Goal: Task Accomplishment & Management: Complete application form

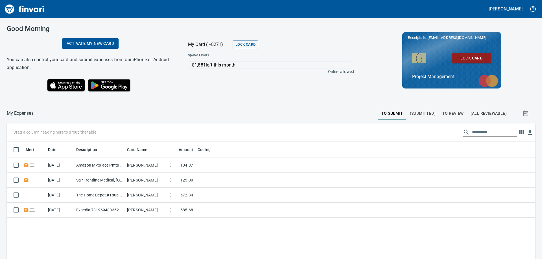
scroll to position [193, 520]
click at [442, 115] on span "To Review" at bounding box center [452, 113] width 21 height 7
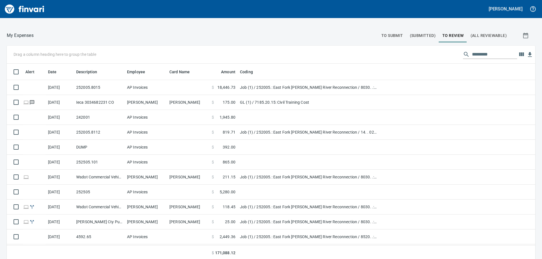
scroll to position [80, 0]
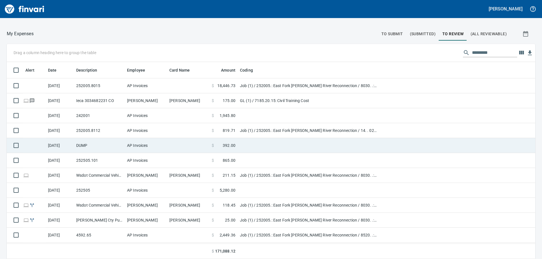
click at [97, 145] on td "DUMP" at bounding box center [99, 145] width 51 height 15
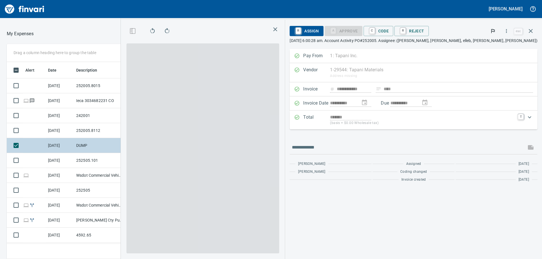
scroll to position [193, 375]
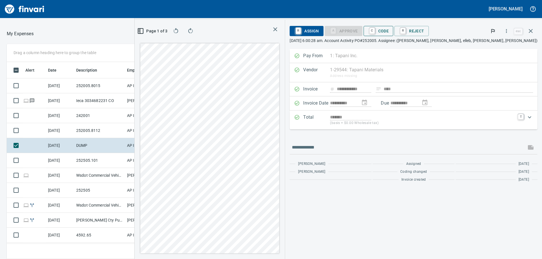
click at [389, 31] on span "C Code" at bounding box center [378, 31] width 21 height 10
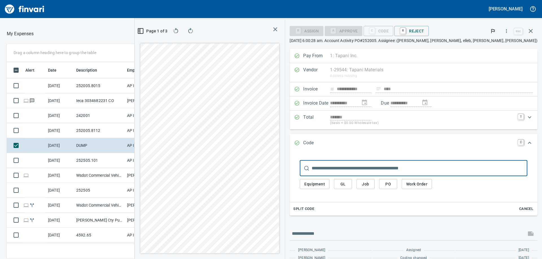
click at [370, 185] on span "Job" at bounding box center [365, 184] width 9 height 7
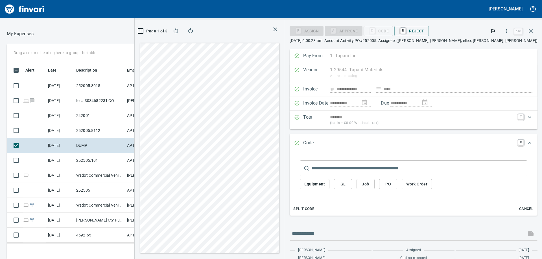
click at [380, 167] on input "text" at bounding box center [420, 169] width 216 height 16
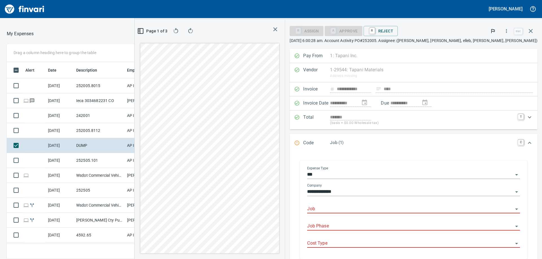
click at [401, 209] on input "Job" at bounding box center [410, 209] width 206 height 8
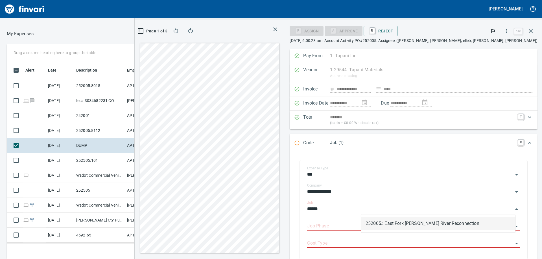
click at [404, 226] on li "252005.: East Fork [PERSON_NAME] River Reconnection" at bounding box center [438, 224] width 154 height 14
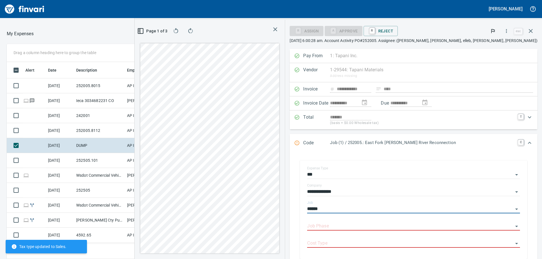
type input "**********"
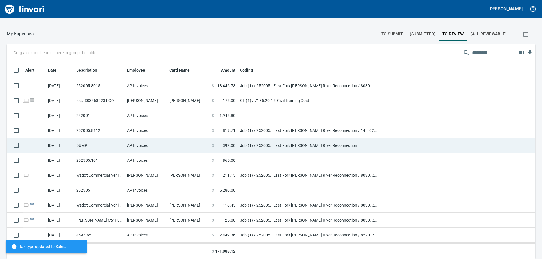
scroll to position [193, 516]
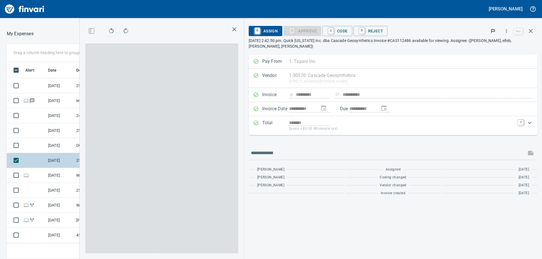
scroll to position [193, 375]
click at [344, 32] on span "C Code" at bounding box center [337, 31] width 21 height 10
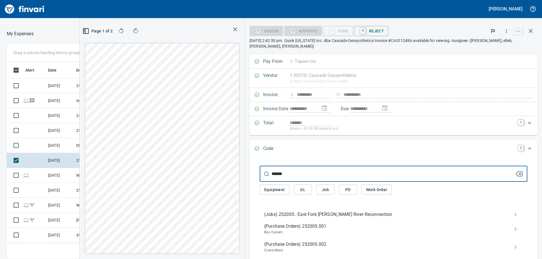
type input "******"
click at [336, 211] on span "(Jobs) 252005.: East Fork [PERSON_NAME] River Reconnection" at bounding box center [388, 214] width 249 height 7
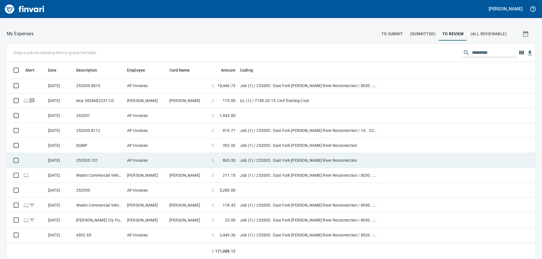
scroll to position [193, 516]
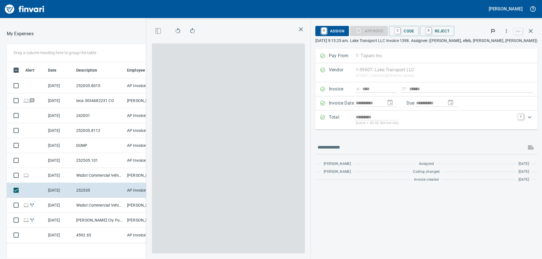
scroll to position [193, 375]
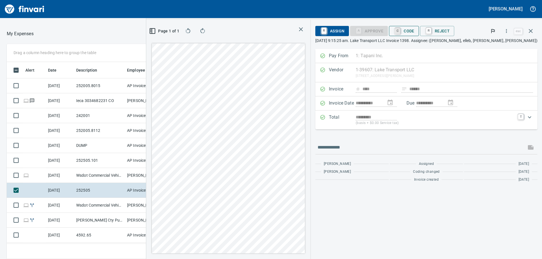
click at [400, 30] on link "C" at bounding box center [397, 31] width 5 height 6
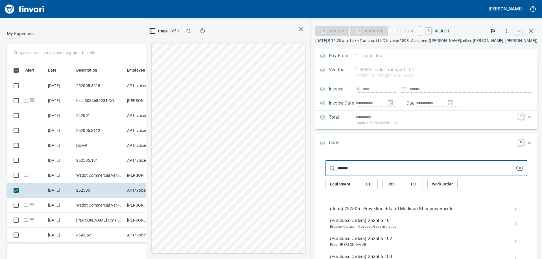
type input "******"
click at [436, 210] on span "(Jobs) 252505.: Powerline Rd and Madison St Improvements" at bounding box center [422, 209] width 184 height 7
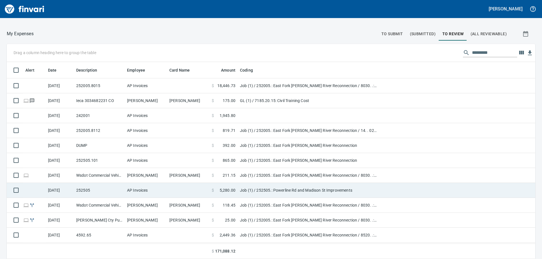
scroll to position [193, 511]
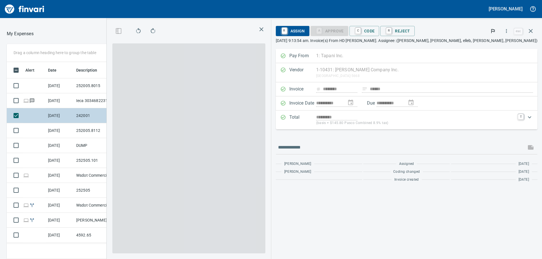
scroll to position [193, 375]
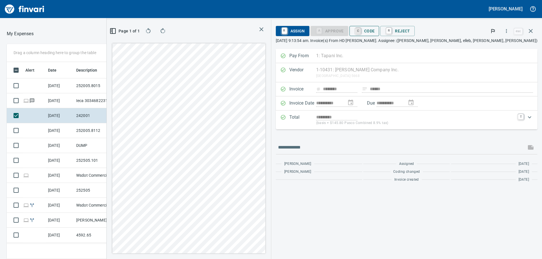
click at [361, 33] on link "C" at bounding box center [357, 31] width 5 height 6
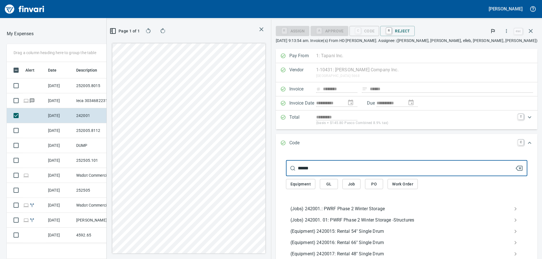
type input "******"
click at [415, 205] on div "(Jobs) 242001.: PWRF Phase 2 Winter Storage" at bounding box center [407, 208] width 242 height 11
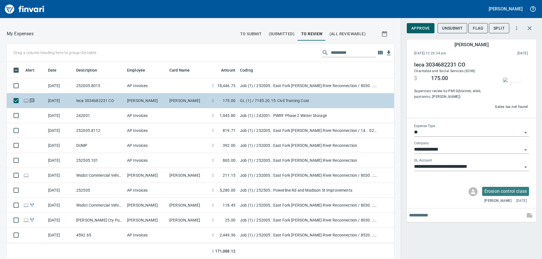
scroll to position [193, 375]
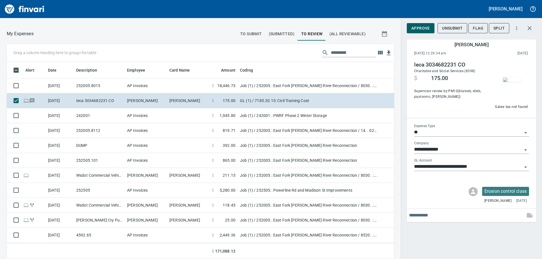
click at [514, 78] on img "button" at bounding box center [512, 80] width 18 height 5
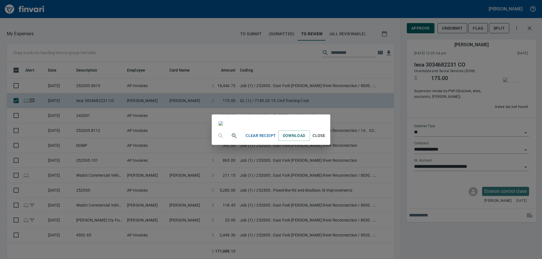
click at [412, 243] on div "Clear Receipt Download Close" at bounding box center [271, 129] width 542 height 259
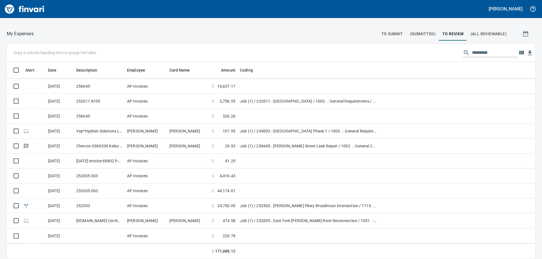
scroll to position [164, 0]
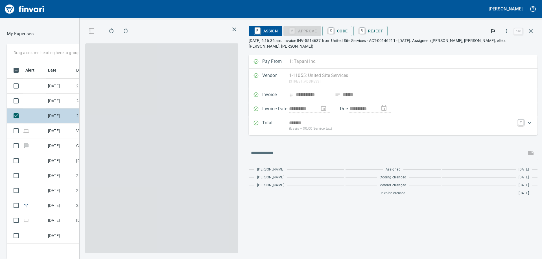
scroll to position [193, 375]
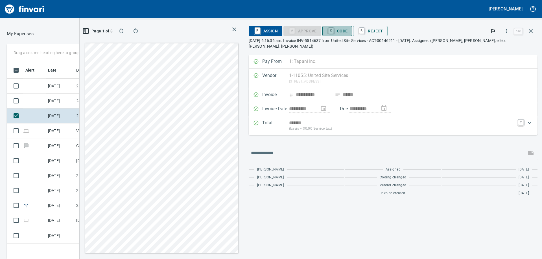
click at [346, 30] on span "C Code" at bounding box center [337, 31] width 21 height 10
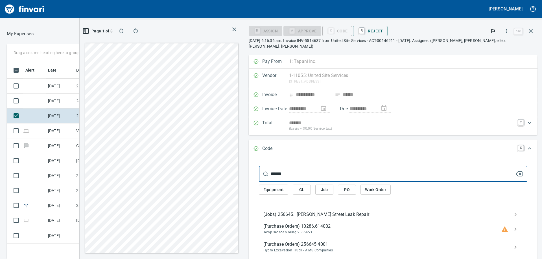
type input "******"
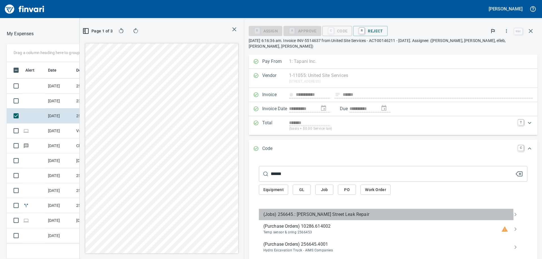
click at [344, 212] on span "(Jobs) 256645.: [PERSON_NAME] Street Leak Repair" at bounding box center [388, 214] width 250 height 7
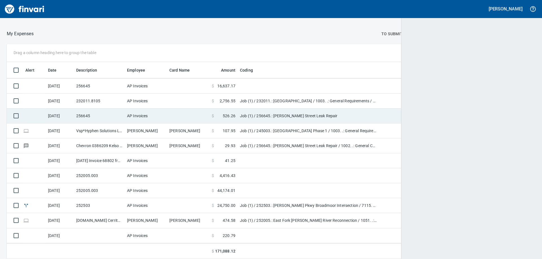
scroll to position [1, 1]
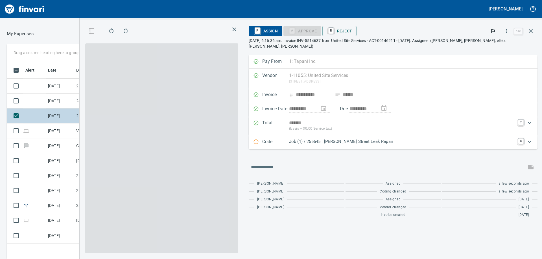
scroll to position [193, 375]
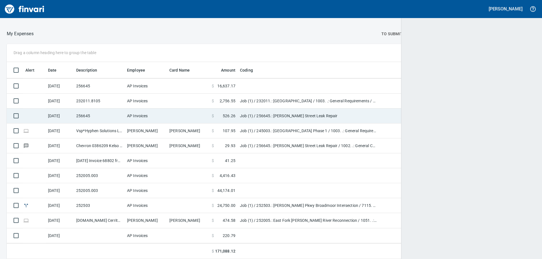
scroll to position [193, 516]
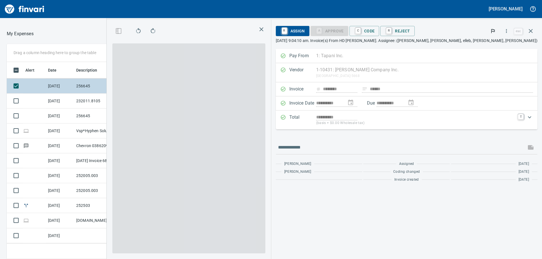
scroll to position [193, 375]
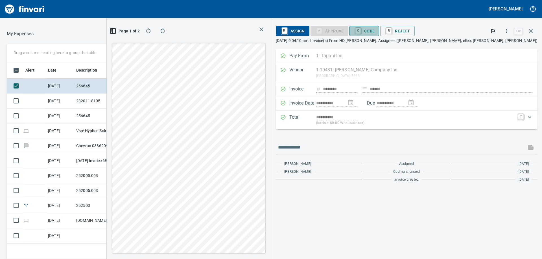
click at [375, 30] on span "C Code" at bounding box center [364, 31] width 21 height 10
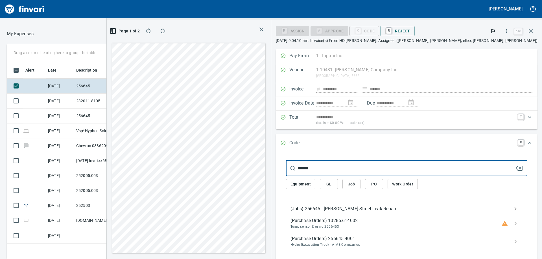
type input "******"
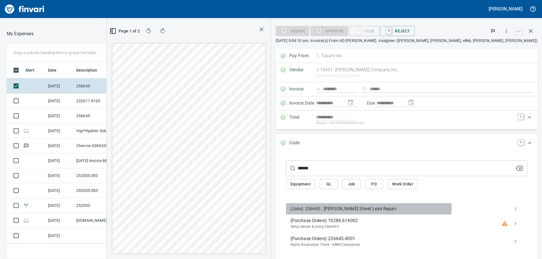
click at [431, 207] on span "(Jobs) 256645.: [PERSON_NAME] Street Leak Repair" at bounding box center [402, 209] width 224 height 7
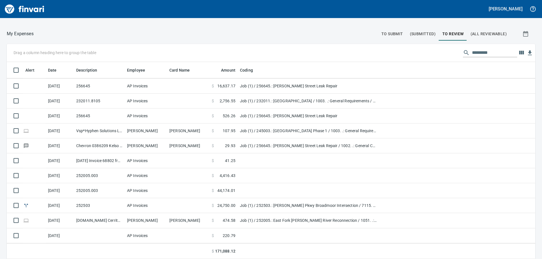
scroll to position [193, 516]
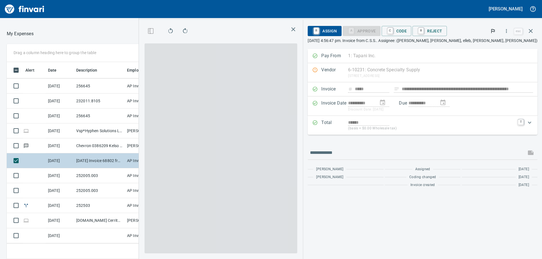
scroll to position [193, 375]
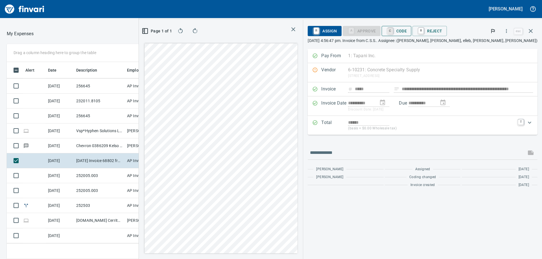
click at [393, 33] on link "C" at bounding box center [389, 31] width 5 height 6
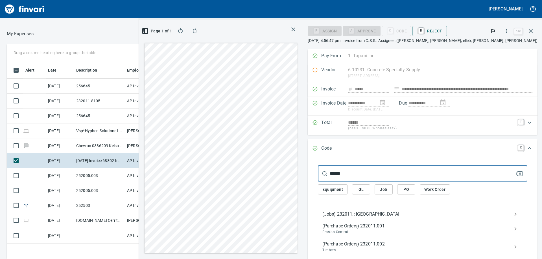
type input "******"
click at [420, 213] on span "(Jobs) 232011.: [GEOGRAPHIC_DATA]" at bounding box center [417, 214] width 191 height 7
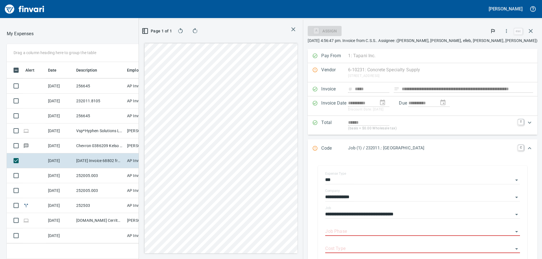
type input "**********"
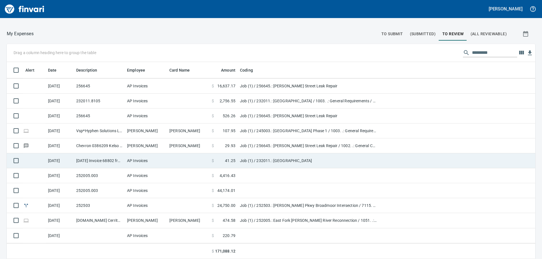
scroll to position [193, 516]
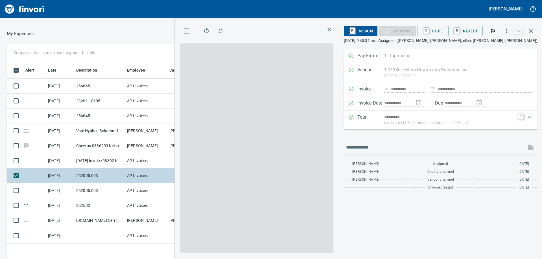
scroll to position [193, 375]
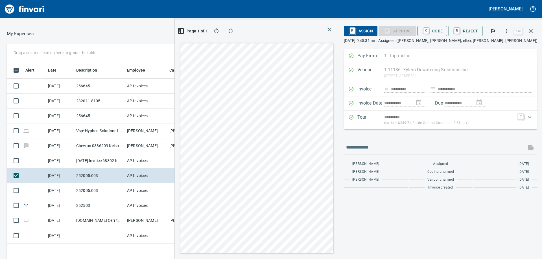
click at [434, 31] on span "C Code" at bounding box center [432, 31] width 21 height 10
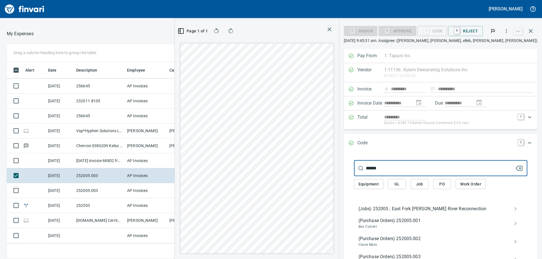
type input "******"
click at [387, 209] on span "(Jobs) 252005.: East Fork [PERSON_NAME] River Reconnection" at bounding box center [435, 209] width 155 height 7
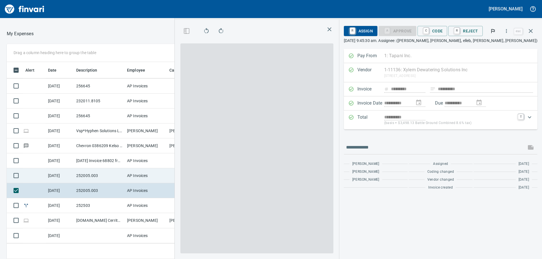
scroll to position [193, 375]
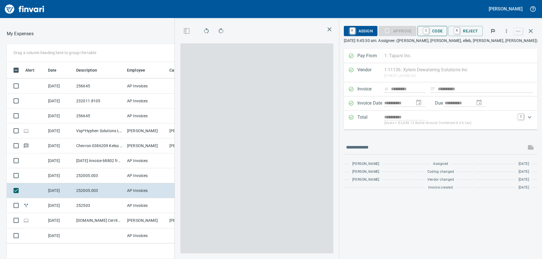
click at [437, 30] on span "C Code" at bounding box center [432, 31] width 21 height 10
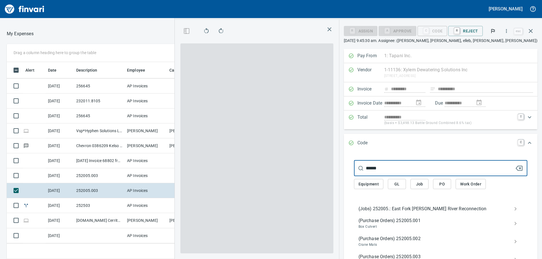
type input "******"
click at [403, 209] on span "(Jobs) 252005.: East Fork [PERSON_NAME] River Reconnection" at bounding box center [435, 209] width 155 height 7
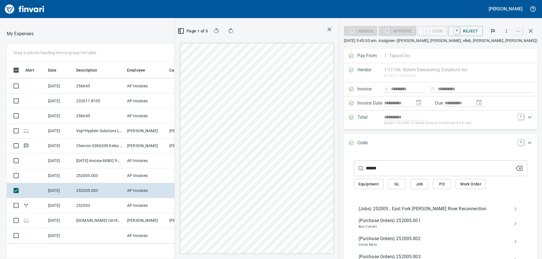
click at [388, 209] on span "(Jobs) 252005.: East Fork [PERSON_NAME] River Reconnection" at bounding box center [435, 209] width 155 height 7
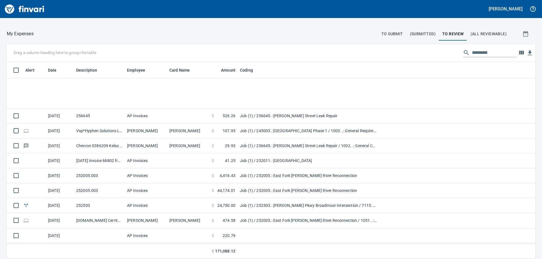
scroll to position [240, 0]
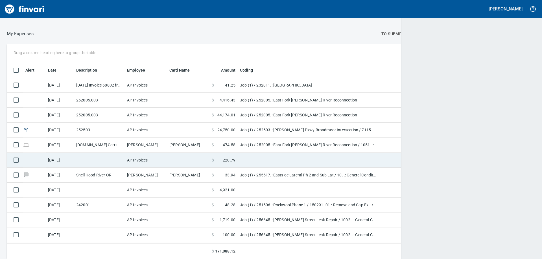
scroll to position [193, 516]
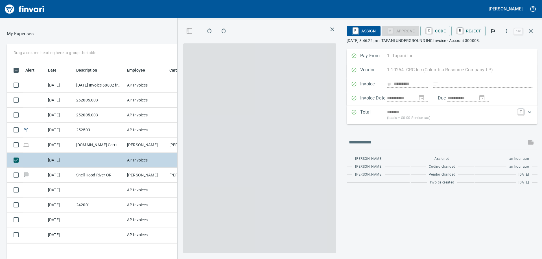
scroll to position [193, 375]
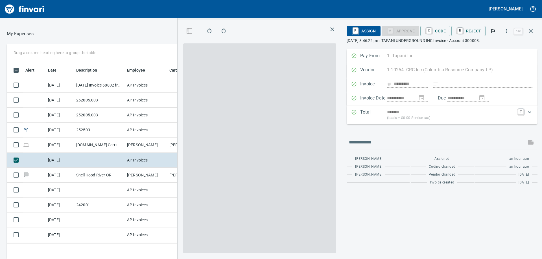
click at [447, 26] on button "C Code" at bounding box center [435, 31] width 30 height 10
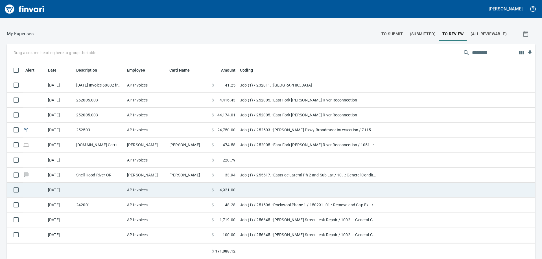
scroll to position [193, 516]
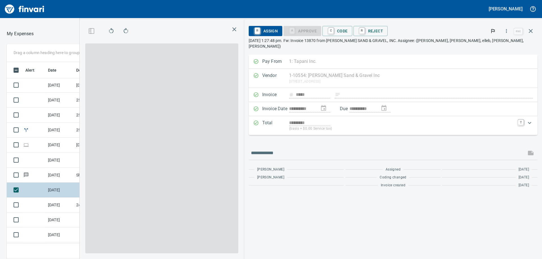
scroll to position [193, 375]
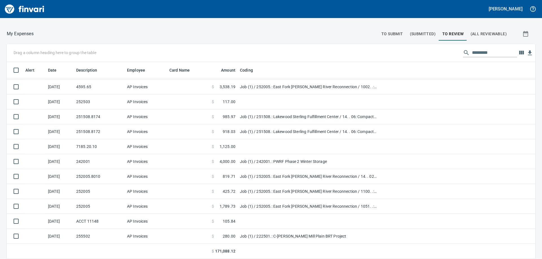
scroll to position [702, 0]
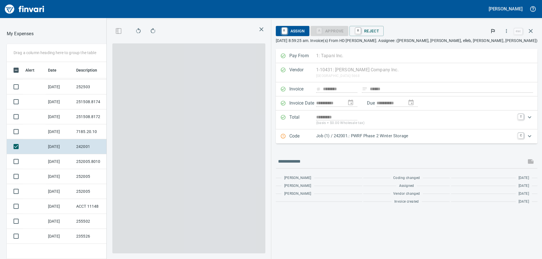
scroll to position [193, 375]
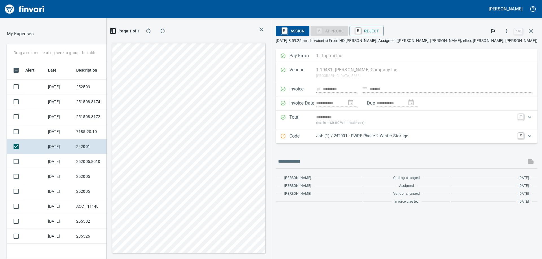
click at [405, 137] on p "Job (1) / 242001.: PWRF Phase 2 Winter Storage" at bounding box center [415, 136] width 199 height 6
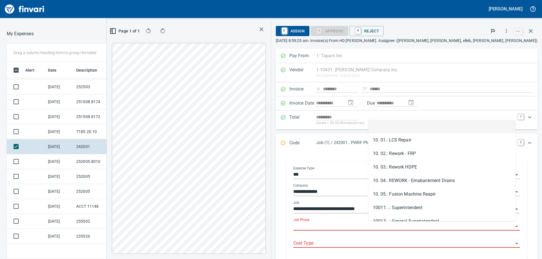
click at [380, 226] on input "Job Phase" at bounding box center [403, 227] width 220 height 8
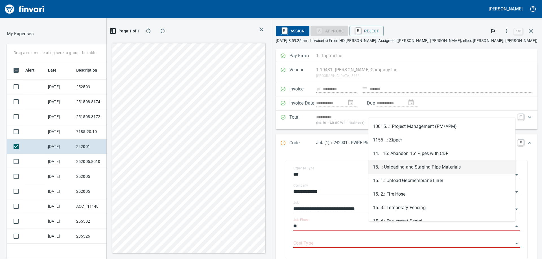
click at [391, 168] on li "15. .: Unloading and Staging Pipe Materials" at bounding box center [441, 168] width 147 height 14
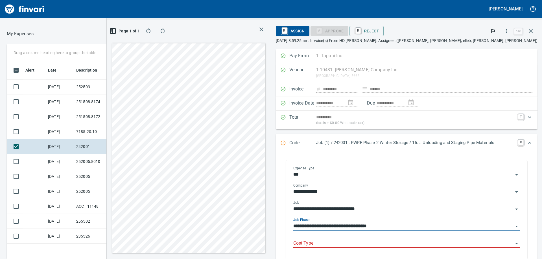
type input "**********"
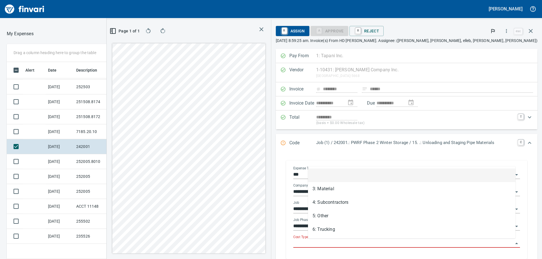
click at [392, 243] on input "Cost Type" at bounding box center [403, 244] width 220 height 8
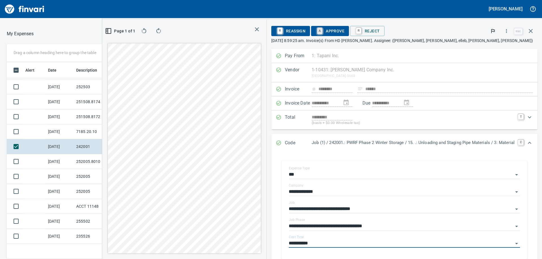
type input "**********"
click at [318, 29] on link "A" at bounding box center [319, 31] width 5 height 6
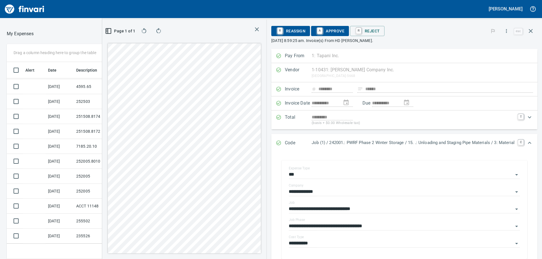
scroll to position [687, 0]
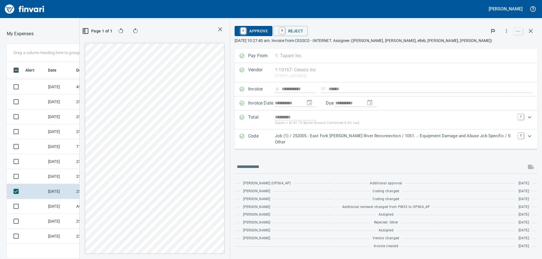
drag, startPoint x: 93, startPoint y: 76, endPoint x: 354, endPoint y: 72, distance: 261.1
click at [354, 72] on div "**********" at bounding box center [310, 129] width 463 height 259
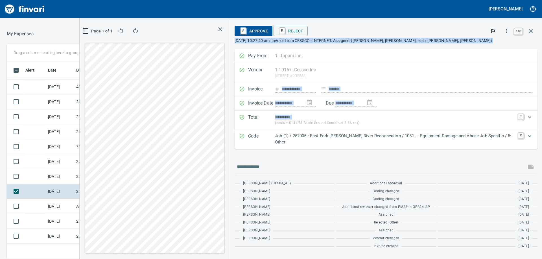
click at [530, 31] on icon "button" at bounding box center [530, 31] width 7 height 7
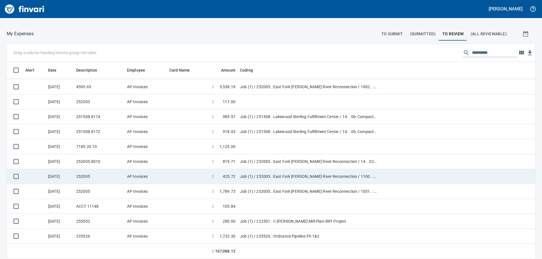
scroll to position [193, 516]
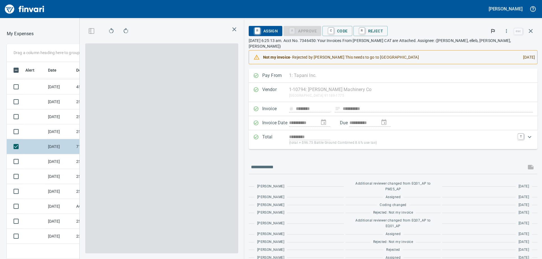
scroll to position [193, 375]
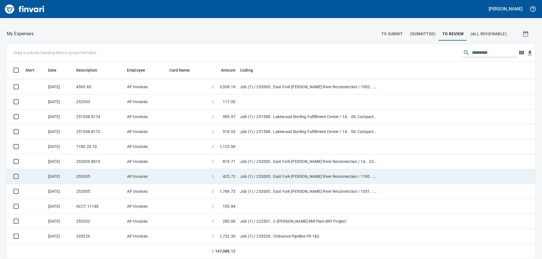
scroll to position [193, 516]
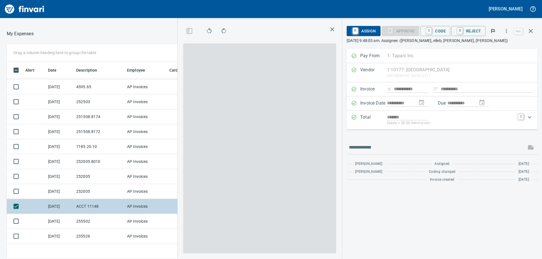
scroll to position [193, 375]
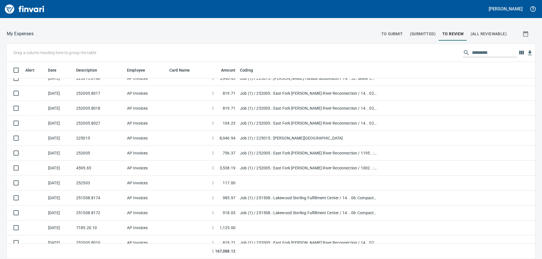
scroll to position [605, 0]
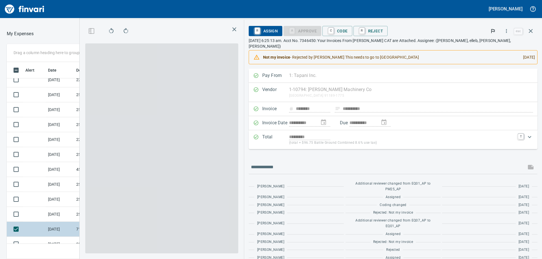
scroll to position [193, 375]
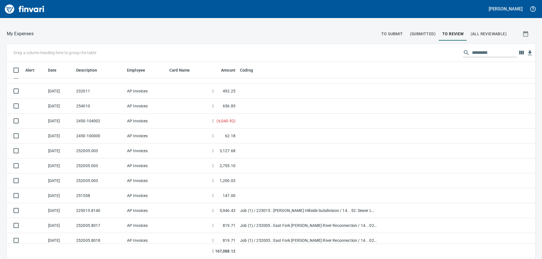
scroll to position [466, 0]
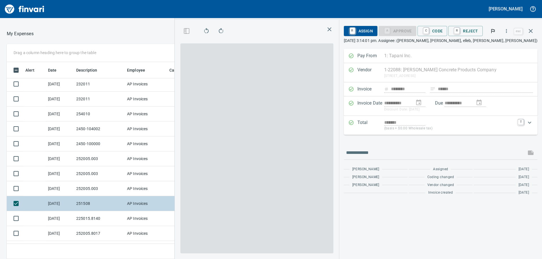
scroll to position [193, 375]
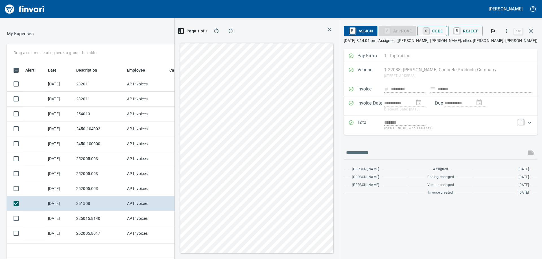
click at [429, 33] on link "C" at bounding box center [425, 31] width 5 height 6
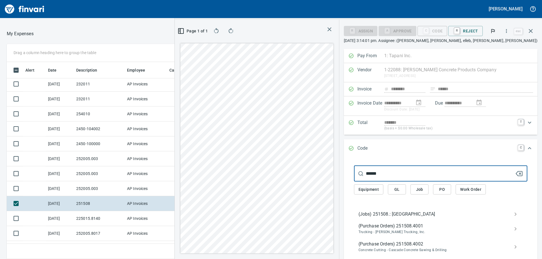
type input "******"
click at [418, 215] on span "(Jobs) 251508.: [GEOGRAPHIC_DATA]" at bounding box center [435, 214] width 155 height 7
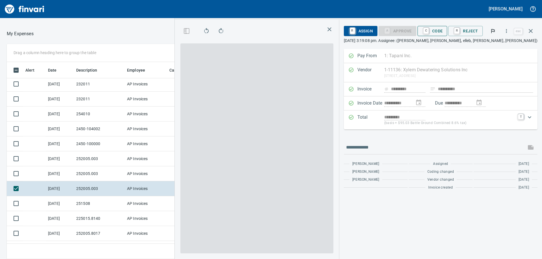
click at [438, 31] on span "C Code" at bounding box center [432, 31] width 21 height 10
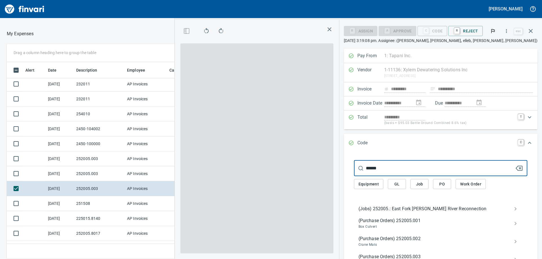
type input "******"
click at [332, 29] on icon "button" at bounding box center [329, 29] width 7 height 7
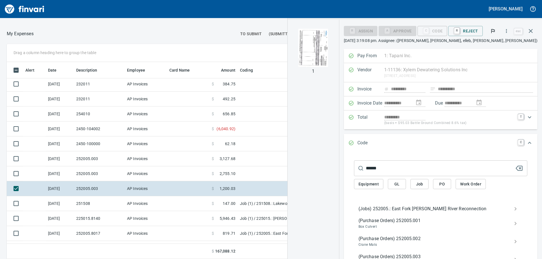
click at [437, 209] on span "(Jobs) 252005.: East Fork [PERSON_NAME] River Reconnection" at bounding box center [435, 209] width 155 height 7
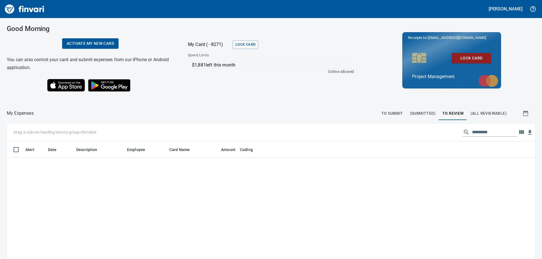
scroll to position [193, 516]
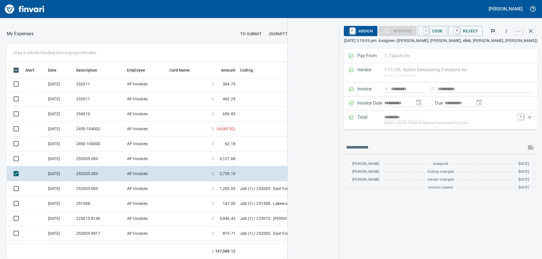
scroll to position [193, 375]
click at [435, 30] on span "C Code" at bounding box center [432, 31] width 21 height 10
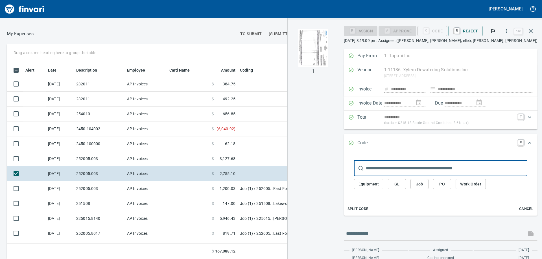
click at [423, 172] on input "text" at bounding box center [446, 169] width 161 height 16
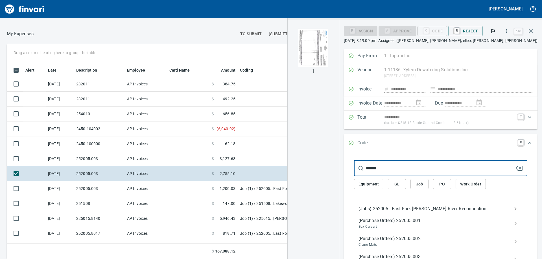
type input "******"
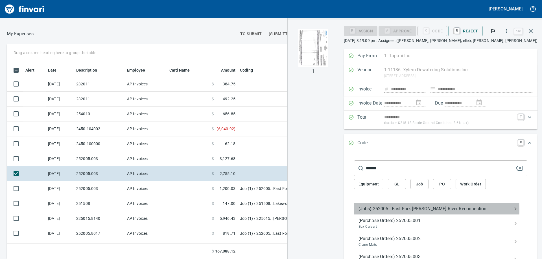
click at [386, 209] on span "(Jobs) 252005.: East Fork [PERSON_NAME] River Reconnection" at bounding box center [435, 209] width 155 height 7
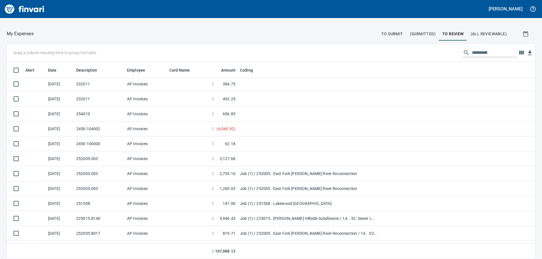
scroll to position [193, 516]
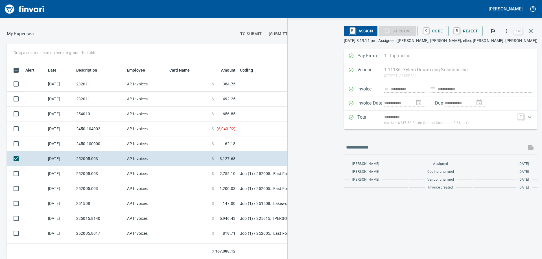
scroll to position [193, 375]
click at [443, 33] on span "C Code" at bounding box center [432, 31] width 21 height 10
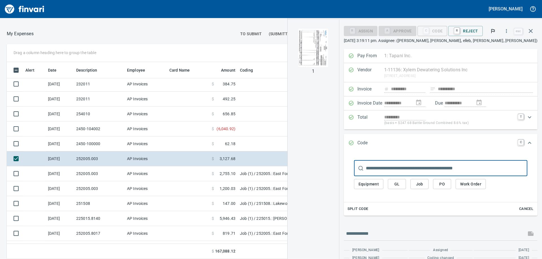
click at [413, 168] on input "text" at bounding box center [446, 169] width 161 height 16
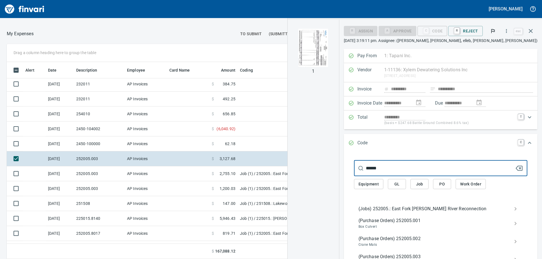
type input "******"
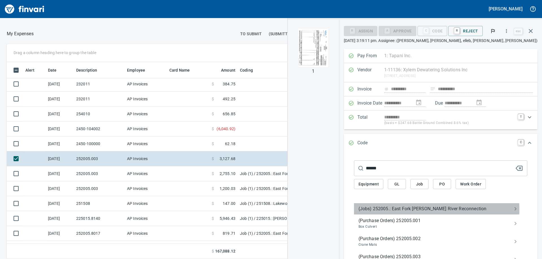
click at [411, 210] on span "(Jobs) 252005.: East Fork [PERSON_NAME] River Reconnection" at bounding box center [435, 209] width 155 height 7
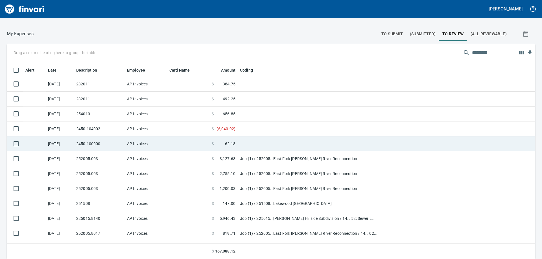
scroll to position [1, 1]
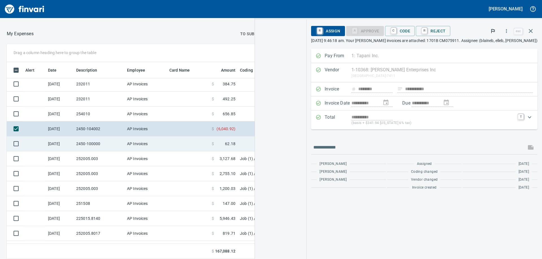
scroll to position [193, 375]
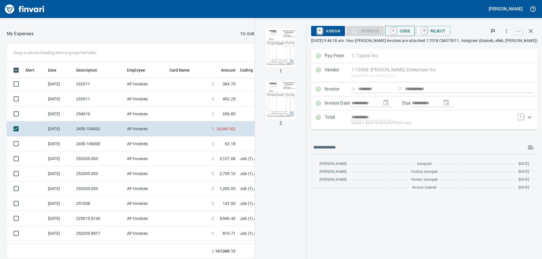
click at [410, 32] on span "C Code" at bounding box center [399, 31] width 21 height 10
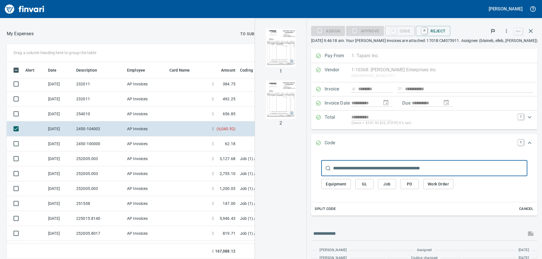
click at [295, 43] on img "button" at bounding box center [281, 48] width 30 height 38
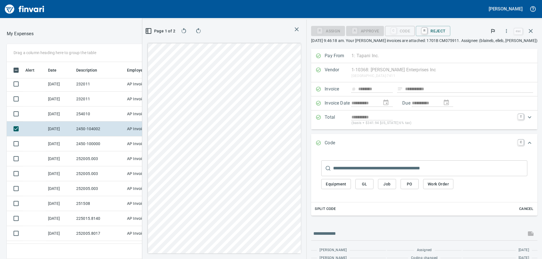
click at [371, 165] on input "text" at bounding box center [430, 169] width 194 height 16
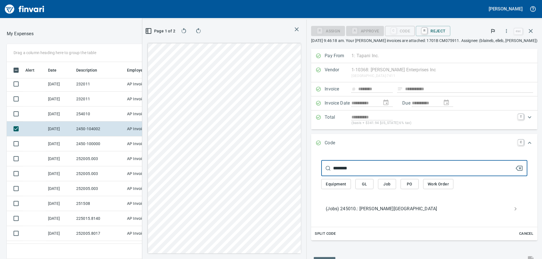
type input "********"
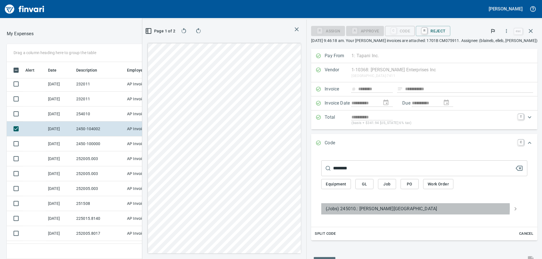
click at [404, 208] on span "(Jobs) 245010.: Mayfield Springs Subdivision" at bounding box center [420, 209] width 188 height 7
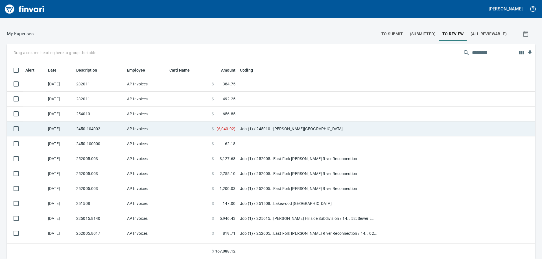
scroll to position [193, 516]
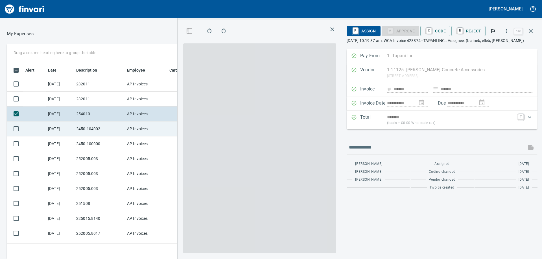
scroll to position [193, 375]
click at [439, 28] on span "C Code" at bounding box center [435, 31] width 21 height 10
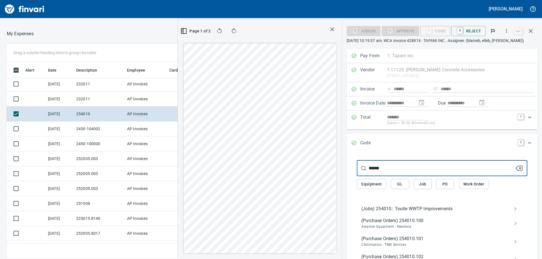
type input "******"
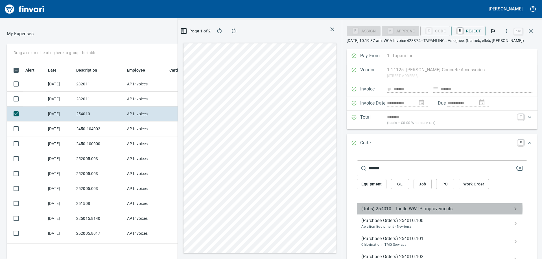
click at [404, 209] on span "(Jobs) 254010.: Toutle WWTP Improvements" at bounding box center [437, 209] width 152 height 7
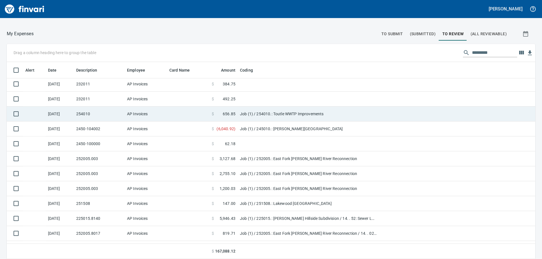
scroll to position [193, 516]
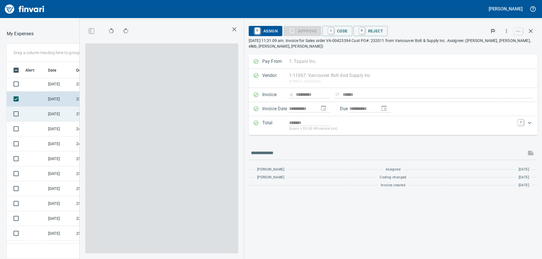
scroll to position [193, 375]
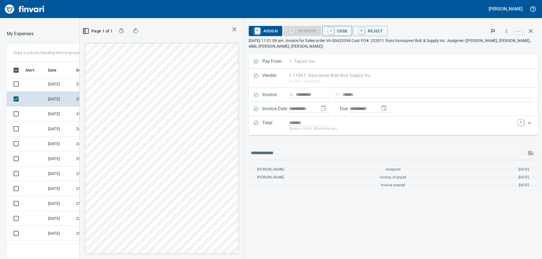
click at [340, 29] on span "C Code" at bounding box center [337, 31] width 21 height 10
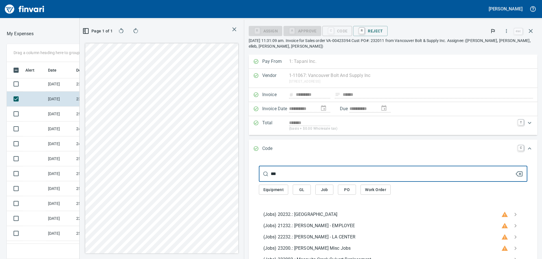
click at [234, 29] on icon "button" at bounding box center [234, 29] width 7 height 7
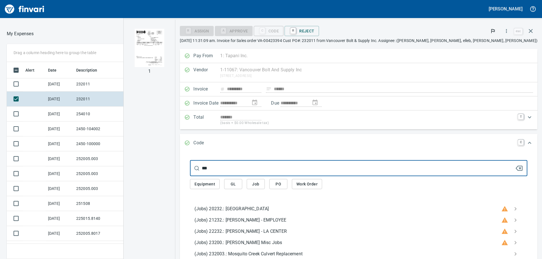
click at [265, 168] on input "***" at bounding box center [358, 169] width 313 height 16
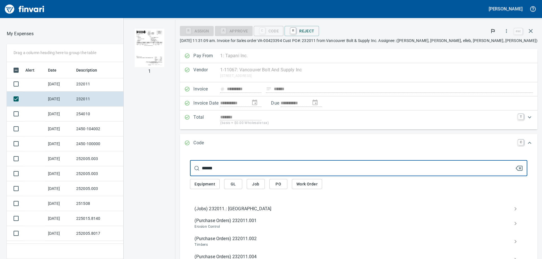
type input "******"
click at [311, 209] on span "(Jobs) 232011.: [GEOGRAPHIC_DATA]" at bounding box center [353, 209] width 319 height 7
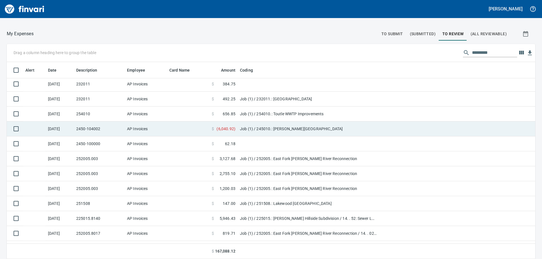
scroll to position [193, 516]
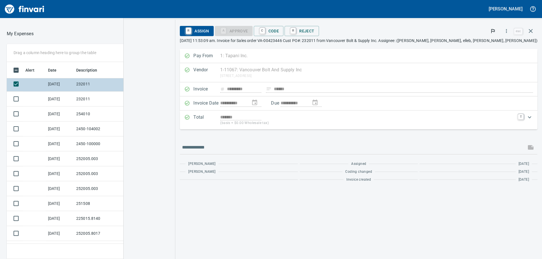
scroll to position [193, 375]
click at [265, 28] on link "C" at bounding box center [262, 31] width 5 height 6
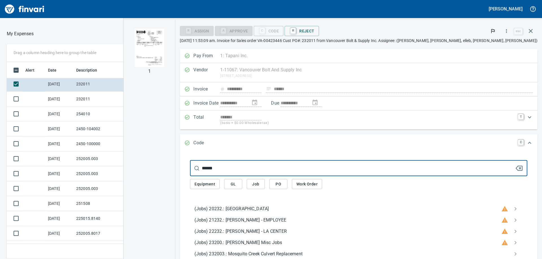
click at [279, 168] on input "******" at bounding box center [358, 169] width 313 height 16
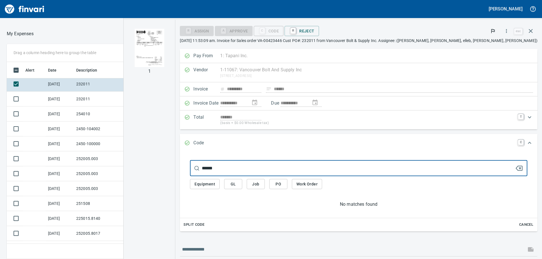
drag, startPoint x: 280, startPoint y: 169, endPoint x: 227, endPoint y: 163, distance: 53.6
click at [227, 163] on div "**********" at bounding box center [333, 140] width 418 height 240
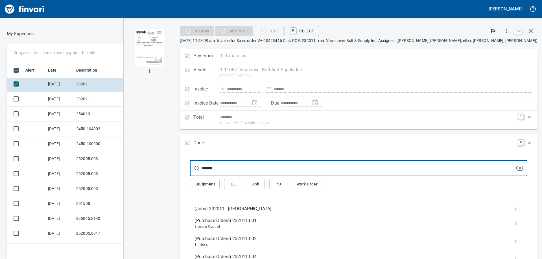
type input "******"
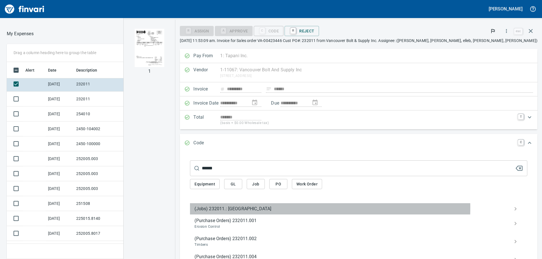
click at [284, 208] on span "(Jobs) 232011.: [GEOGRAPHIC_DATA]" at bounding box center [353, 209] width 319 height 7
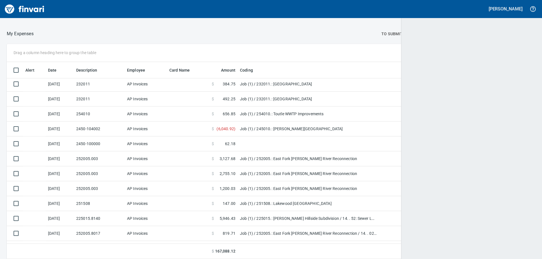
scroll to position [193, 511]
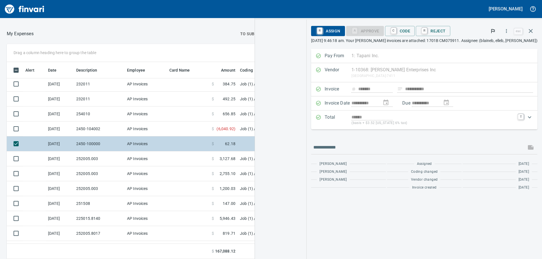
scroll to position [193, 375]
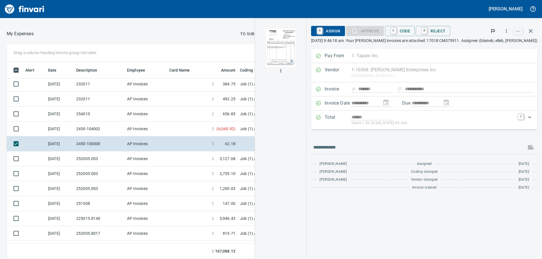
click at [294, 49] on img "button" at bounding box center [281, 48] width 30 height 38
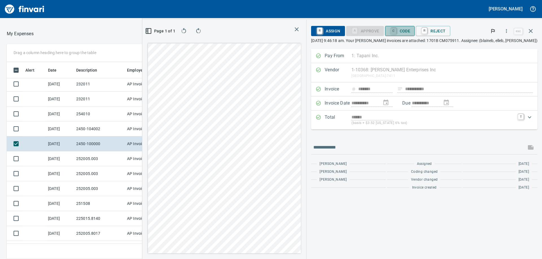
click at [396, 30] on link "C" at bounding box center [393, 31] width 5 height 6
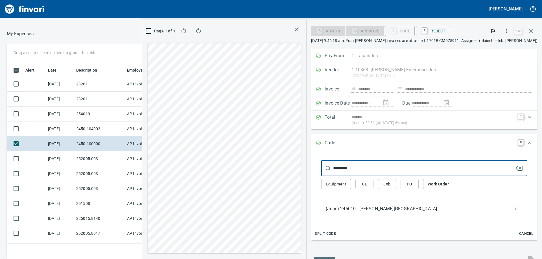
type input "********"
click at [387, 209] on span "(Jobs) 245010.: Mayfield Springs Subdivision" at bounding box center [420, 209] width 188 height 7
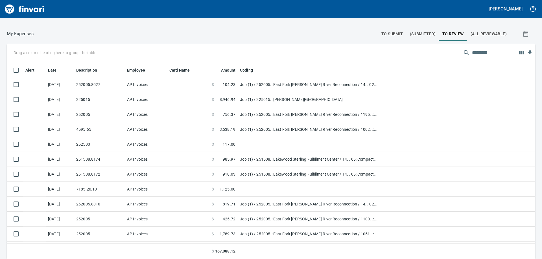
scroll to position [687, 0]
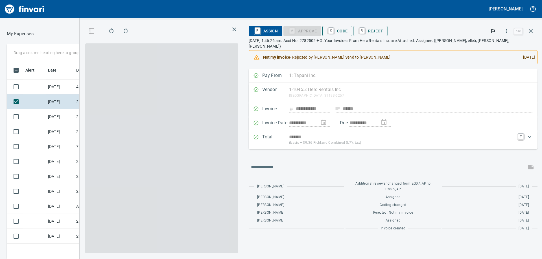
scroll to position [193, 375]
click at [348, 31] on span "C Code" at bounding box center [337, 31] width 21 height 10
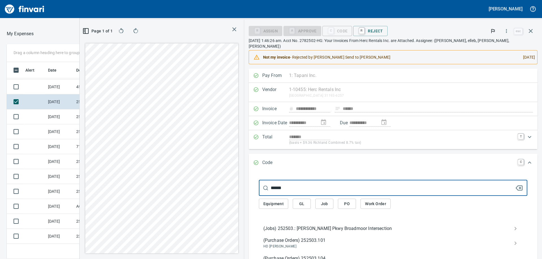
type input "******"
click at [366, 225] on span "(Jobs) 252503.: [PERSON_NAME] Pkwy Broadmoor Intersection" at bounding box center [388, 228] width 250 height 7
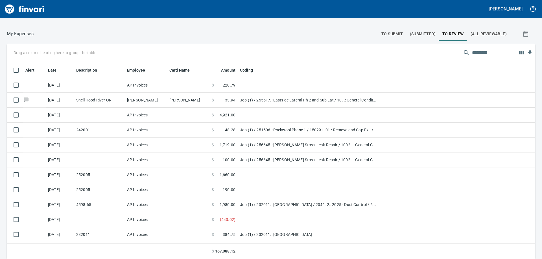
scroll to position [316, 0]
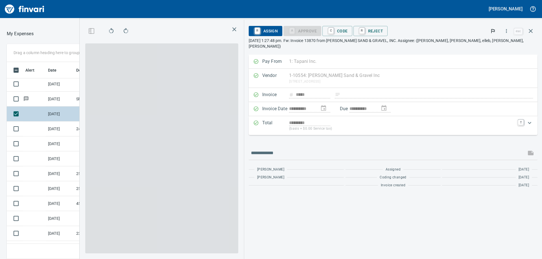
scroll to position [193, 375]
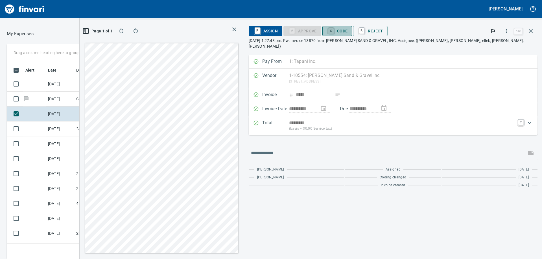
click at [334, 33] on link "C" at bounding box center [330, 31] width 5 height 6
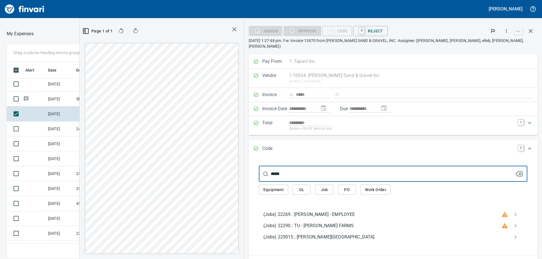
type input "*****"
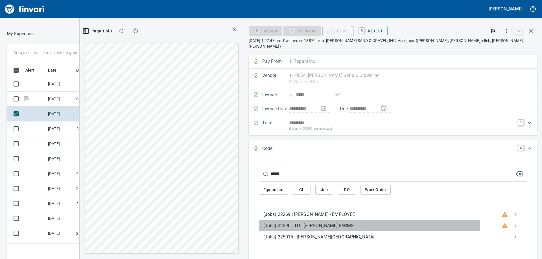
click at [373, 223] on span "(Jobs) 22290.: TU - STEPHENS FARMS" at bounding box center [382, 226] width 238 height 7
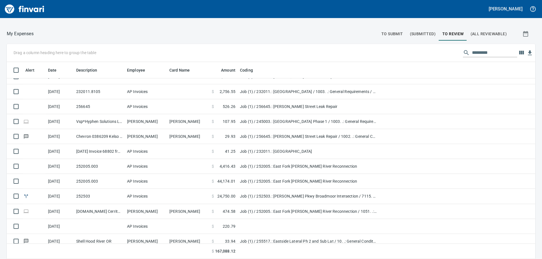
scroll to position [176, 0]
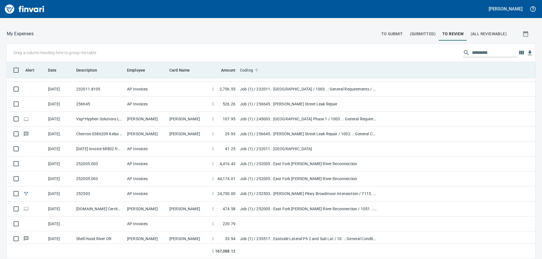
click at [244, 71] on span "Coding" at bounding box center [246, 70] width 13 height 7
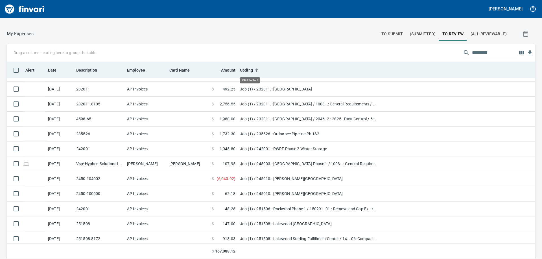
click at [245, 71] on span "Coding" at bounding box center [246, 70] width 13 height 7
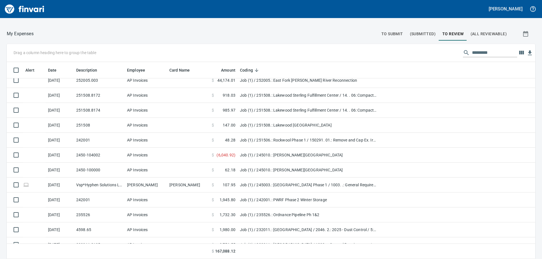
scroll to position [496, 0]
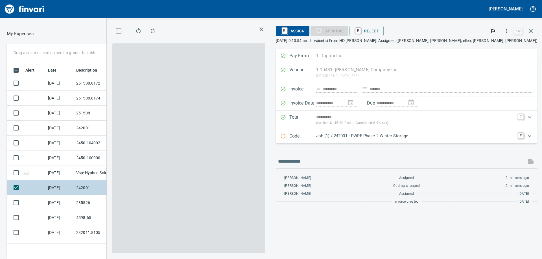
scroll to position [193, 375]
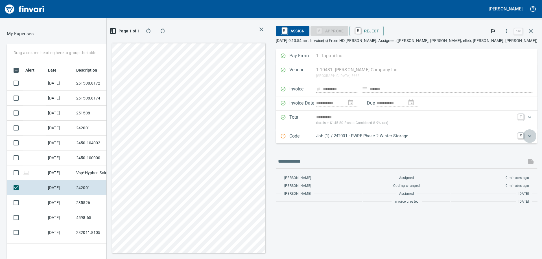
click at [532, 137] on icon "Expand" at bounding box center [529, 136] width 7 height 7
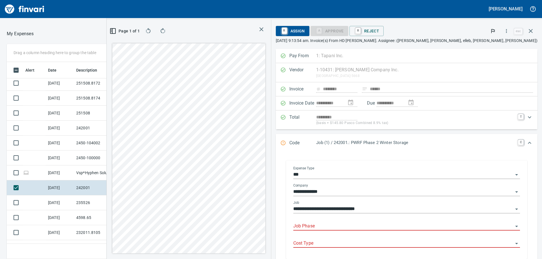
click at [374, 226] on input "Job Phase" at bounding box center [403, 227] width 220 height 8
click at [532, 179] on div "**********" at bounding box center [407, 211] width 262 height 117
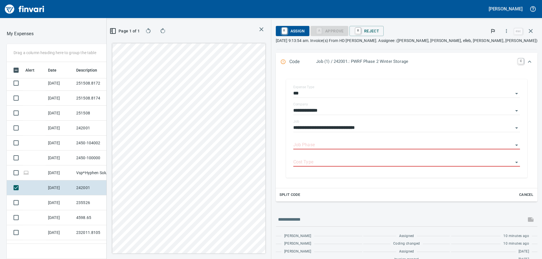
scroll to position [91, 0]
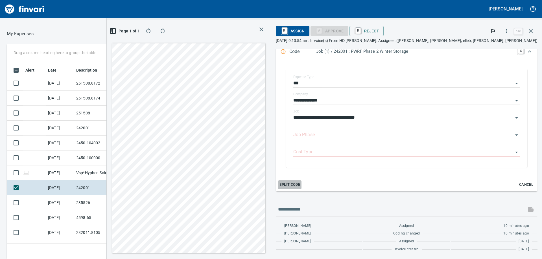
click at [300, 182] on span "Split Code" at bounding box center [289, 185] width 21 height 6
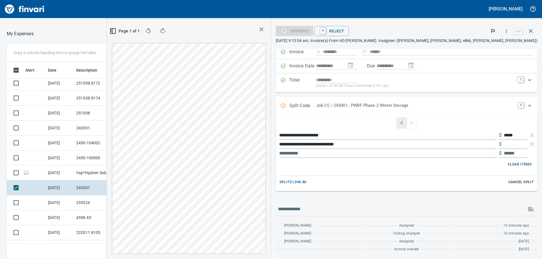
scroll to position [37, 0]
click at [414, 121] on span "%" at bounding box center [412, 123] width 6 height 6
drag, startPoint x: 507, startPoint y: 135, endPoint x: 490, endPoint y: 130, distance: 17.8
click at [492, 132] on div "**********" at bounding box center [406, 135] width 257 height 9
type input "**"
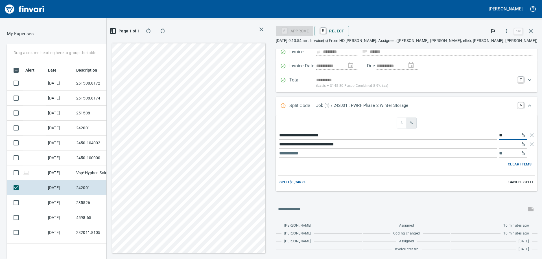
type input "**"
click at [504, 145] on input "text" at bounding box center [510, 144] width 23 height 9
click at [375, 156] on input "text" at bounding box center [388, 153] width 218 height 9
click at [518, 105] on link "S" at bounding box center [521, 106] width 6 height 6
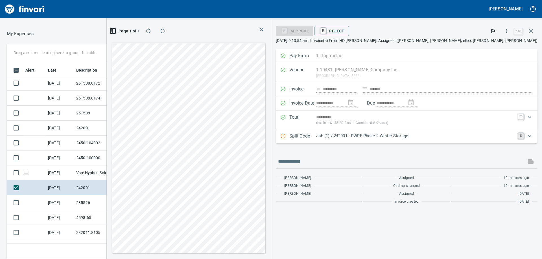
click at [520, 138] on link "S" at bounding box center [521, 136] width 6 height 6
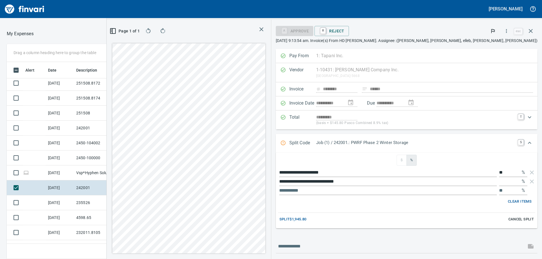
click at [417, 141] on p "Job (1) / 242001.: PWRF Phase 2 Winter Storage" at bounding box center [415, 143] width 199 height 6
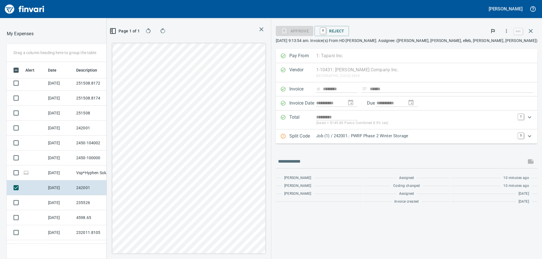
click at [419, 138] on p "Job (1) / 242001.: PWRF Phase 2 Winter Storage" at bounding box center [415, 136] width 199 height 6
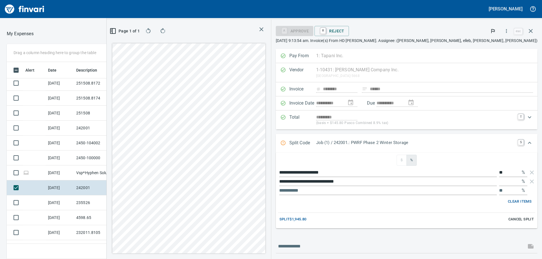
click at [306, 220] on span "Split $1,945.80" at bounding box center [292, 219] width 27 height 6
type input "**"
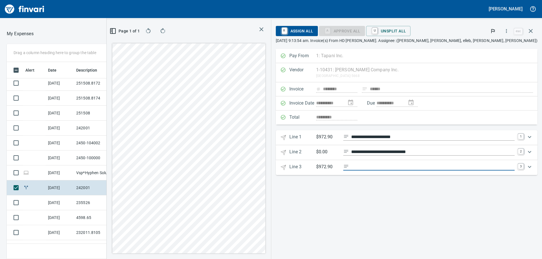
click at [426, 164] on input "Expand" at bounding box center [433, 167] width 164 height 7
click at [529, 151] on icon "Expand" at bounding box center [529, 152] width 7 height 7
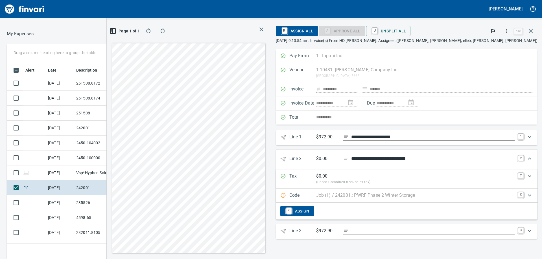
click at [527, 139] on icon "Expand" at bounding box center [529, 137] width 7 height 7
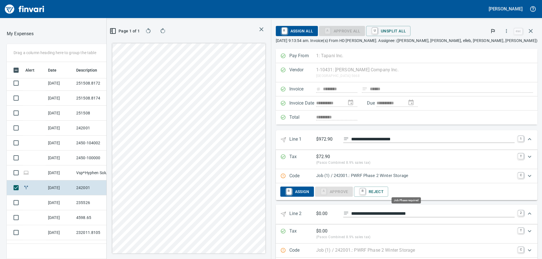
scroll to position [193, 375]
click at [527, 175] on icon "Expand" at bounding box center [529, 176] width 7 height 7
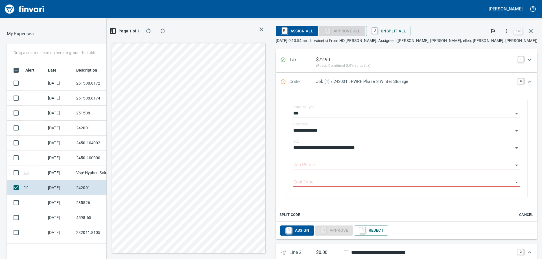
scroll to position [98, 0]
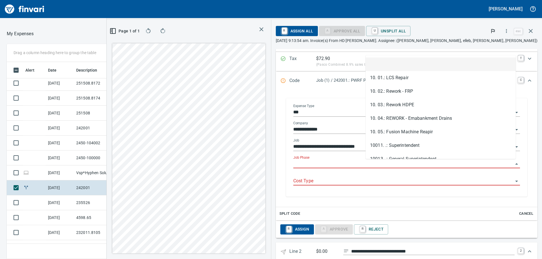
click at [381, 162] on input "Job Phase" at bounding box center [403, 164] width 220 height 8
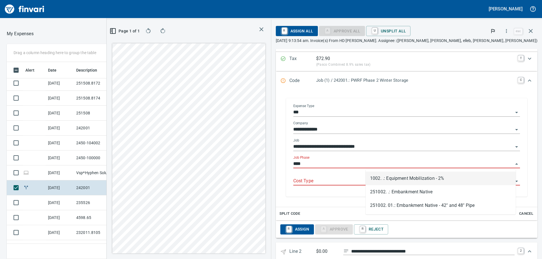
scroll to position [193, 375]
click at [402, 179] on li "1002. .: Equipment Mobilization - 2%" at bounding box center [440, 179] width 150 height 14
click at [379, 181] on input "Cost Type" at bounding box center [403, 182] width 220 height 8
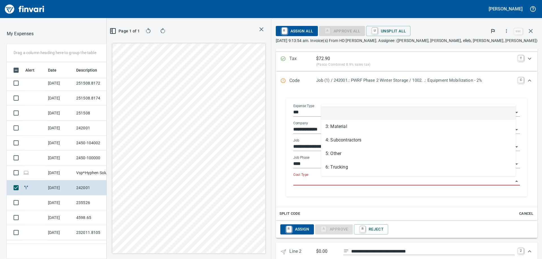
type input "**********"
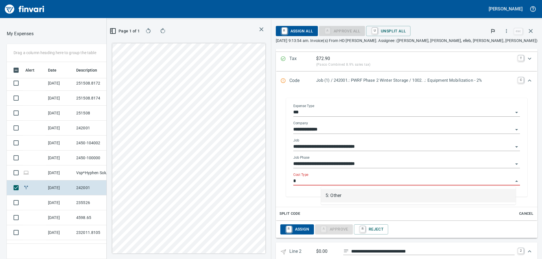
scroll to position [193, 370]
type input "*"
click at [388, 216] on div "Split Code Cancel" at bounding box center [407, 213] width 262 height 13
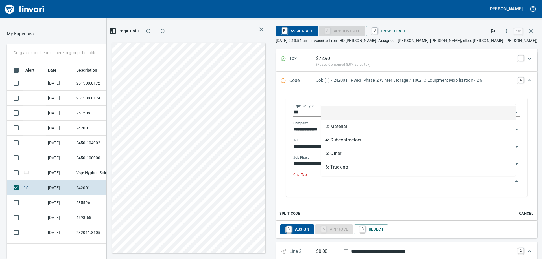
click at [340, 184] on input "Cost Type" at bounding box center [403, 182] width 220 height 8
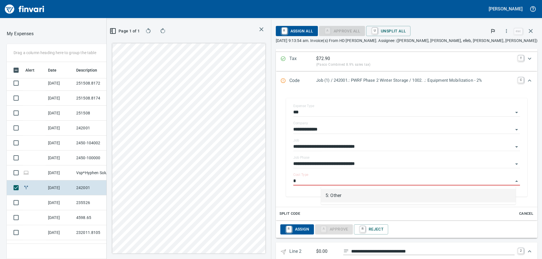
click at [339, 196] on li "5: Other" at bounding box center [418, 196] width 195 height 14
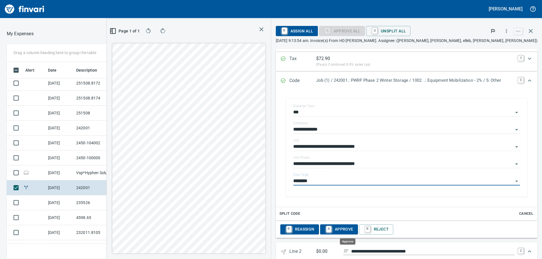
type input "********"
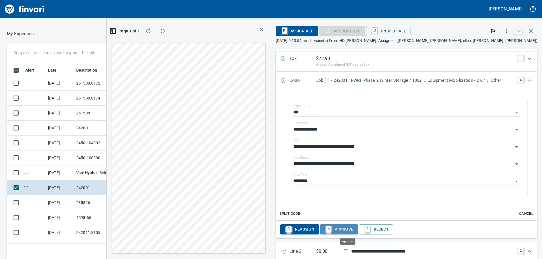
click at [344, 226] on span "A Approve" at bounding box center [339, 230] width 29 height 10
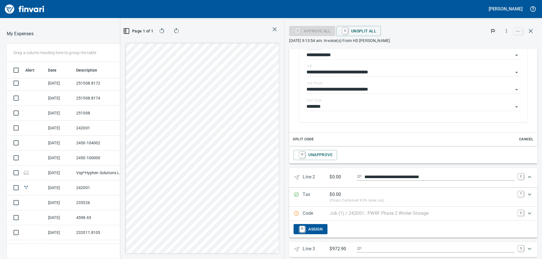
scroll to position [181, 0]
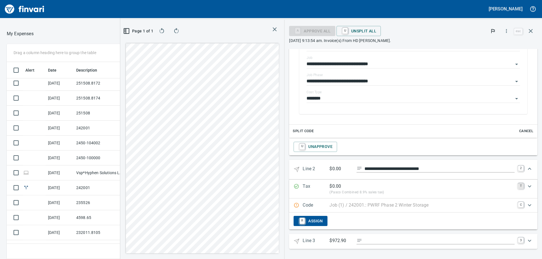
click at [518, 188] on link "T" at bounding box center [521, 186] width 6 height 6
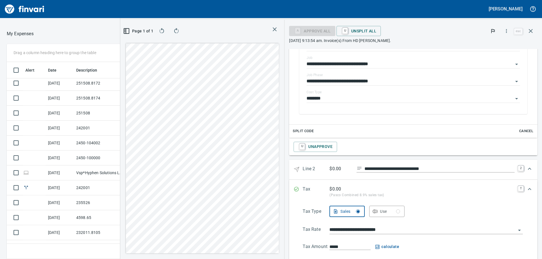
click at [337, 244] on div "***** calculate" at bounding box center [425, 247] width 193 height 7
click at [337, 245] on input "*****" at bounding box center [349, 247] width 41 height 6
type input "**"
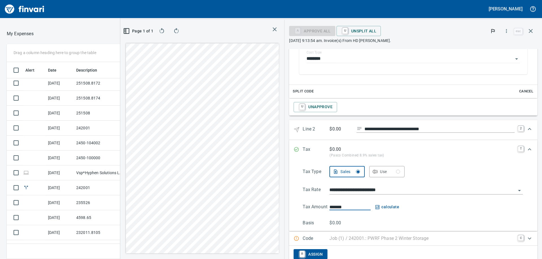
scroll to position [254, 0]
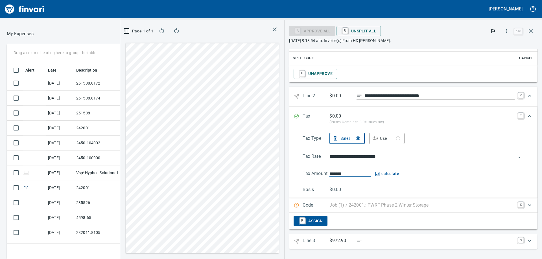
type input "*******"
click at [353, 209] on div "Job (1) / 242001.: PWRF Phase 2 Winter Storage" at bounding box center [421, 205] width 185 height 7
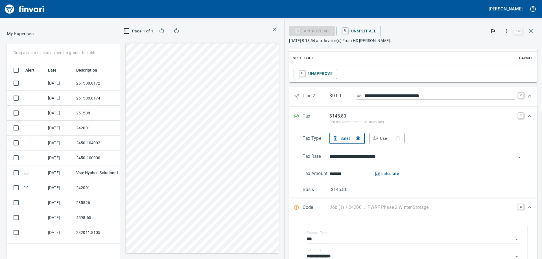
click at [355, 189] on div "Basis -$145.80" at bounding box center [413, 190] width 220 height 7
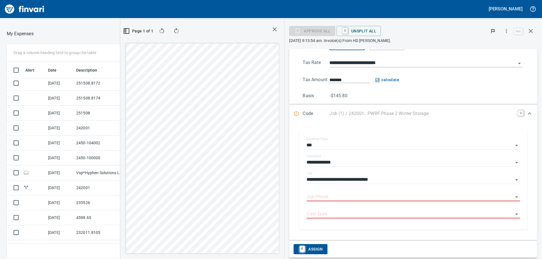
scroll to position [376, 0]
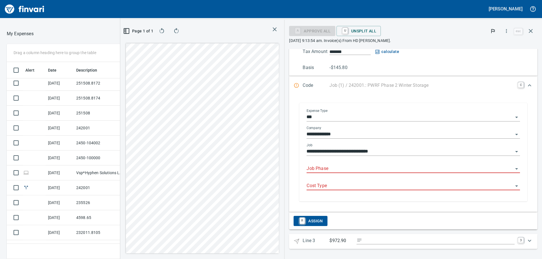
click at [324, 151] on input "**********" at bounding box center [409, 152] width 207 height 8
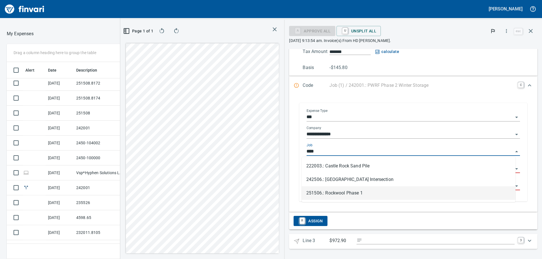
drag, startPoint x: 336, startPoint y: 189, endPoint x: 321, endPoint y: 174, distance: 20.8
click at [336, 189] on li "251506.: Rockwool Phase 1" at bounding box center [409, 194] width 214 height 14
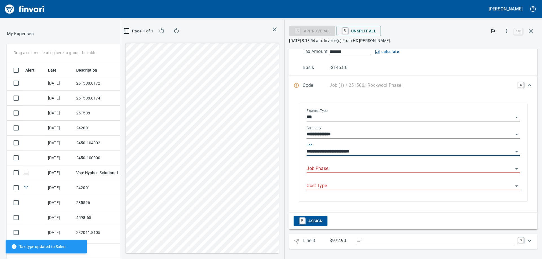
type input "**********"
click at [314, 165] on body "Raphaella Bucho Good Morning Activate my new card You can also control your car…" at bounding box center [271, 129] width 542 height 259
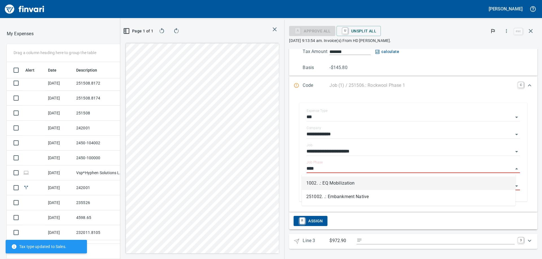
click at [335, 185] on li "1002. .: EQ Mobilization" at bounding box center [409, 184] width 214 height 14
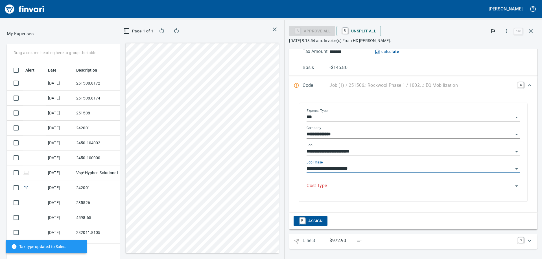
type input "**********"
click at [313, 189] on input "Cost Type" at bounding box center [409, 186] width 207 height 8
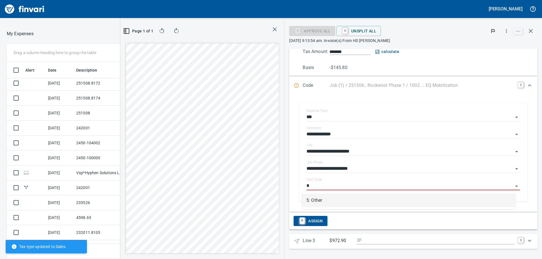
click at [352, 202] on li "5: Other" at bounding box center [409, 201] width 214 height 14
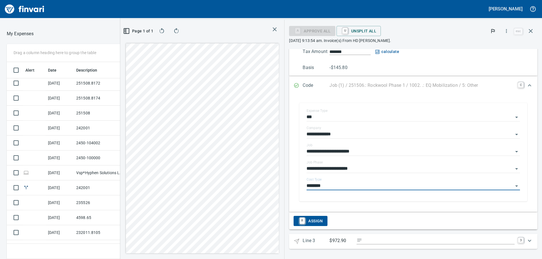
type input "********"
click at [375, 202] on div "**********" at bounding box center [413, 152] width 239 height 110
click at [308, 224] on span "R Assign" at bounding box center [310, 221] width 25 height 10
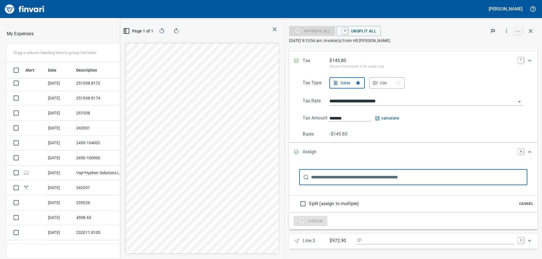
scroll to position [310, 0]
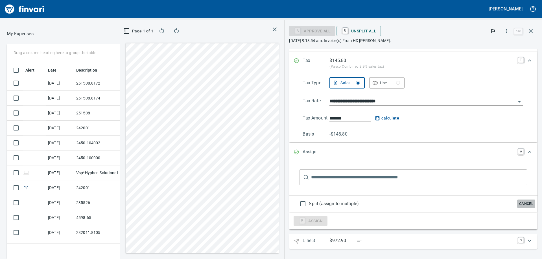
click at [523, 205] on span "Cancel" at bounding box center [525, 204] width 15 height 6
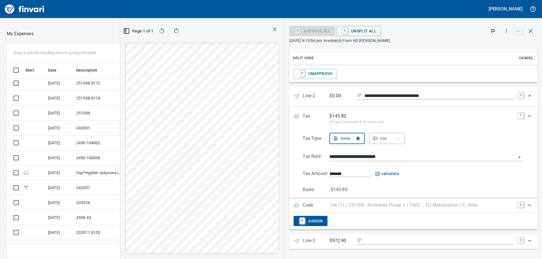
click at [374, 245] on div "$972.90" at bounding box center [421, 242] width 185 height 8
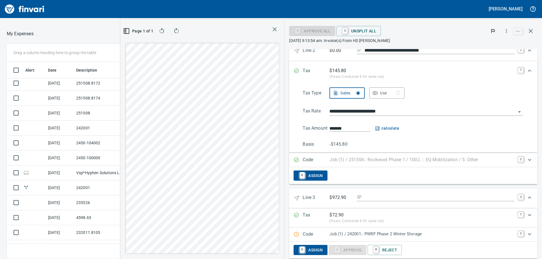
scroll to position [309, 0]
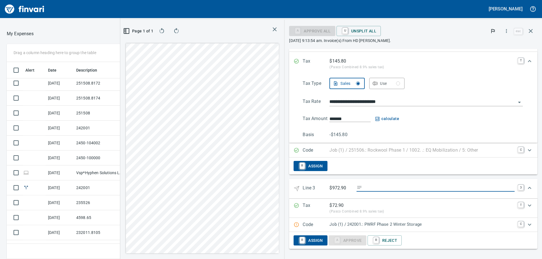
click at [371, 187] on input "Expand" at bounding box center [439, 188] width 150 height 7
type input "*"
click at [518, 187] on link "3" at bounding box center [521, 188] width 6 height 6
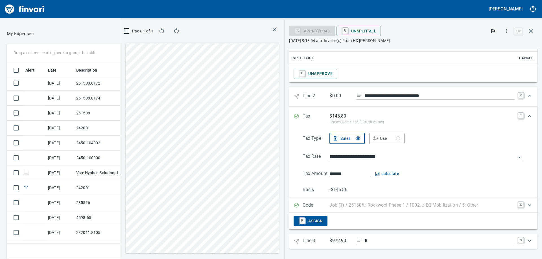
scroll to position [254, 0]
click at [271, 32] on icon "button" at bounding box center [274, 29] width 7 height 7
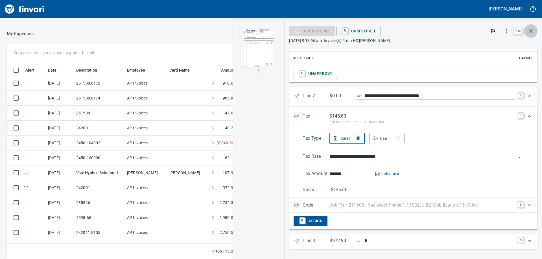
click at [531, 32] on icon "button" at bounding box center [530, 31] width 7 height 7
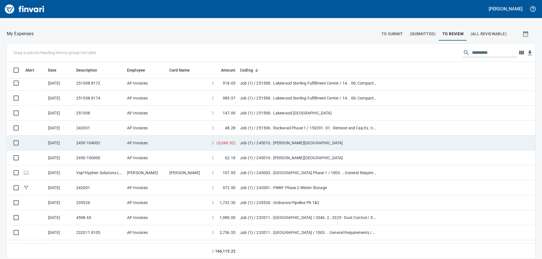
scroll to position [193, 516]
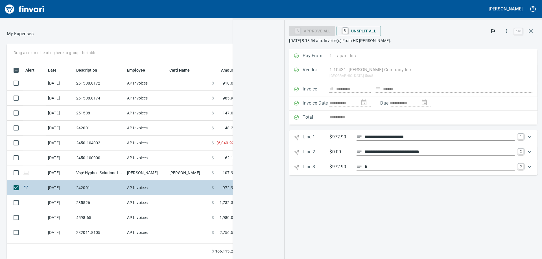
scroll to position [193, 375]
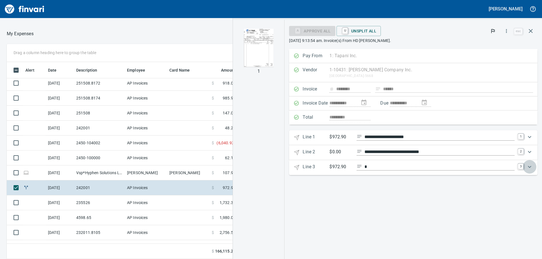
click at [531, 165] on icon "Expand" at bounding box center [529, 167] width 7 height 7
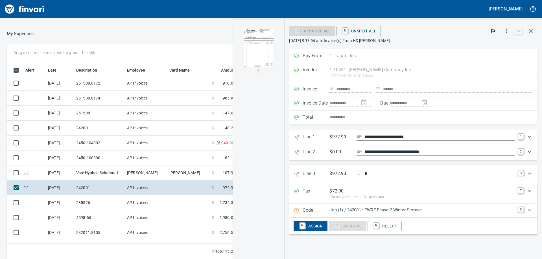
click at [371, 175] on input "*" at bounding box center [439, 173] width 150 height 7
click at [522, 173] on link "3" at bounding box center [521, 174] width 6 height 6
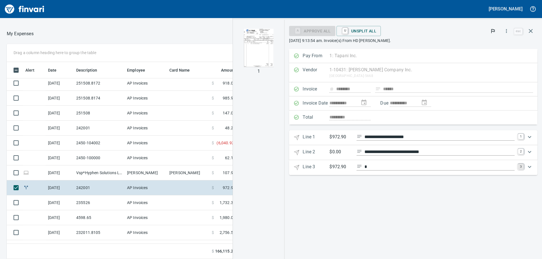
click at [520, 170] on link "3" at bounding box center [521, 167] width 6 height 6
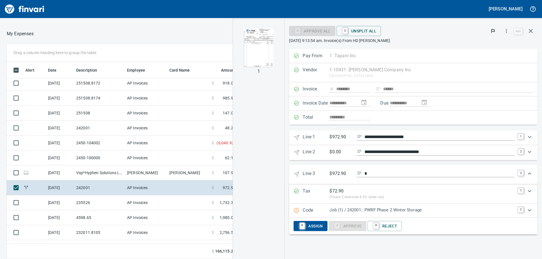
click at [356, 172] on div "$972.90 *" at bounding box center [421, 173] width 185 height 7
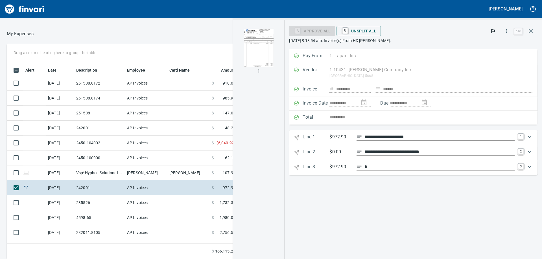
click at [360, 168] on icon "Expand" at bounding box center [359, 167] width 6 height 6
click at [529, 170] on icon "Expand" at bounding box center [529, 167] width 7 height 7
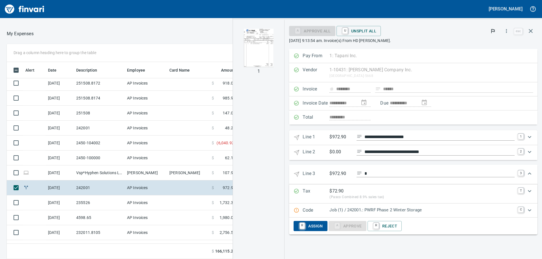
click at [530, 212] on icon "Expand" at bounding box center [529, 210] width 7 height 7
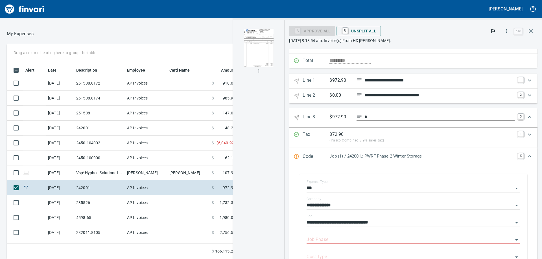
scroll to position [57, 0]
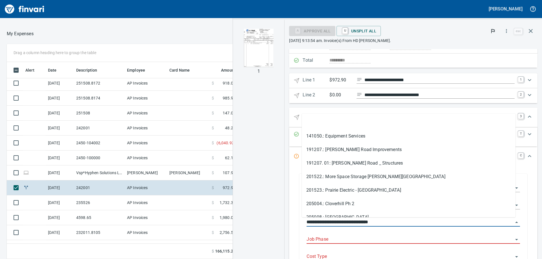
click at [363, 219] on input "**********" at bounding box center [409, 223] width 207 height 8
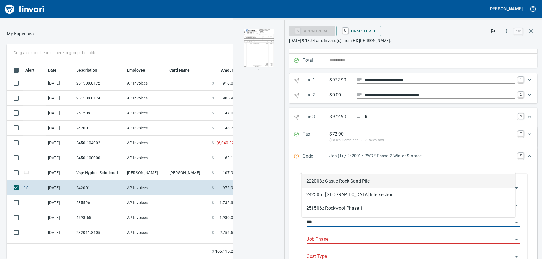
scroll to position [193, 375]
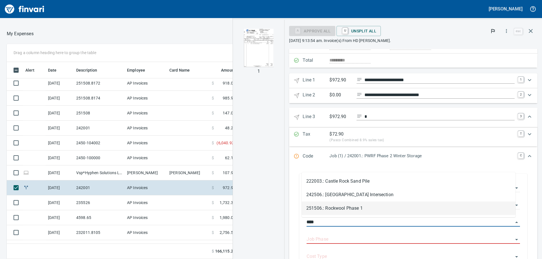
click at [358, 207] on li "251506.: Rockwool Phase 1" at bounding box center [409, 209] width 214 height 14
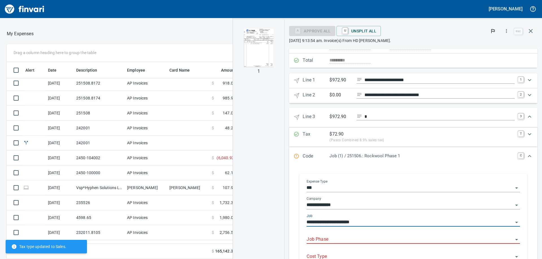
type input "**********"
click at [325, 241] on input "Job Phase" at bounding box center [409, 240] width 207 height 8
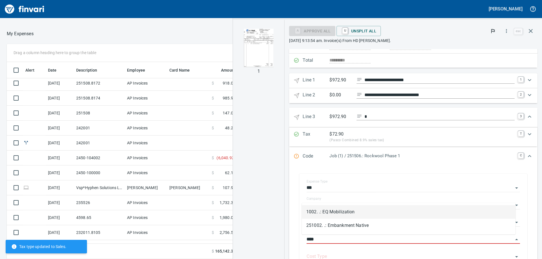
click at [360, 215] on li "1002. .: EQ Mobilization" at bounding box center [409, 212] width 214 height 14
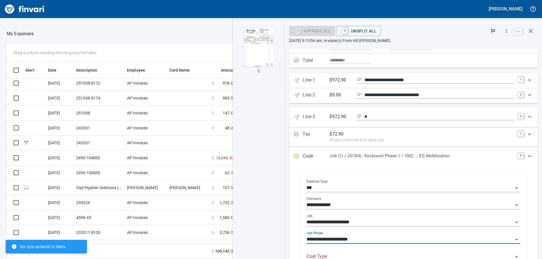
type input "**********"
click at [314, 256] on input "Cost Type" at bounding box center [409, 257] width 207 height 8
type input "*"
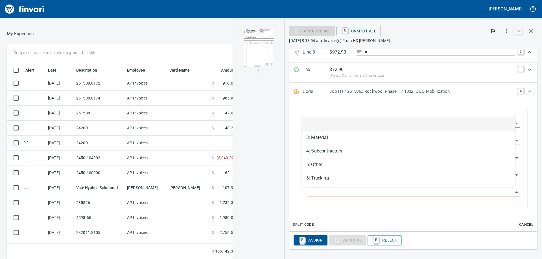
click at [325, 190] on input "Cost Type" at bounding box center [409, 193] width 207 height 8
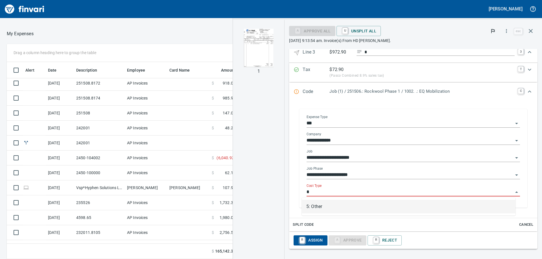
scroll to position [193, 375]
click at [316, 210] on li "5: Other" at bounding box center [409, 207] width 214 height 14
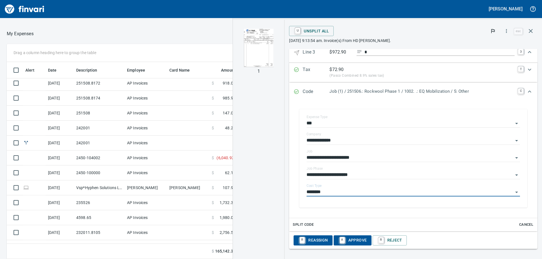
type input "********"
click at [348, 236] on span "A Approve" at bounding box center [352, 241] width 29 height 10
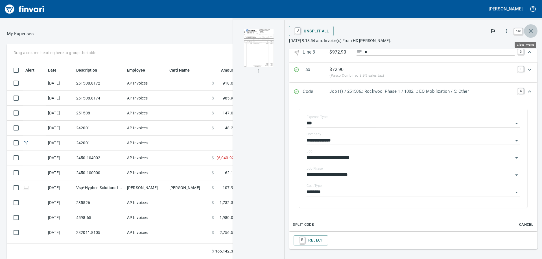
click at [533, 28] on icon "button" at bounding box center [530, 31] width 7 height 7
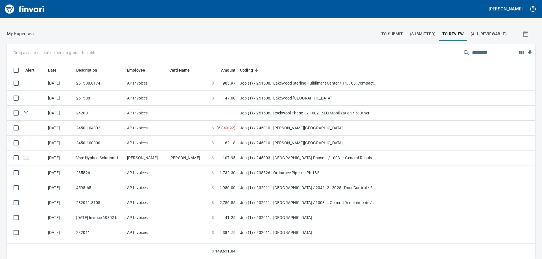
scroll to position [193, 516]
